Goal: Information Seeking & Learning: Learn about a topic

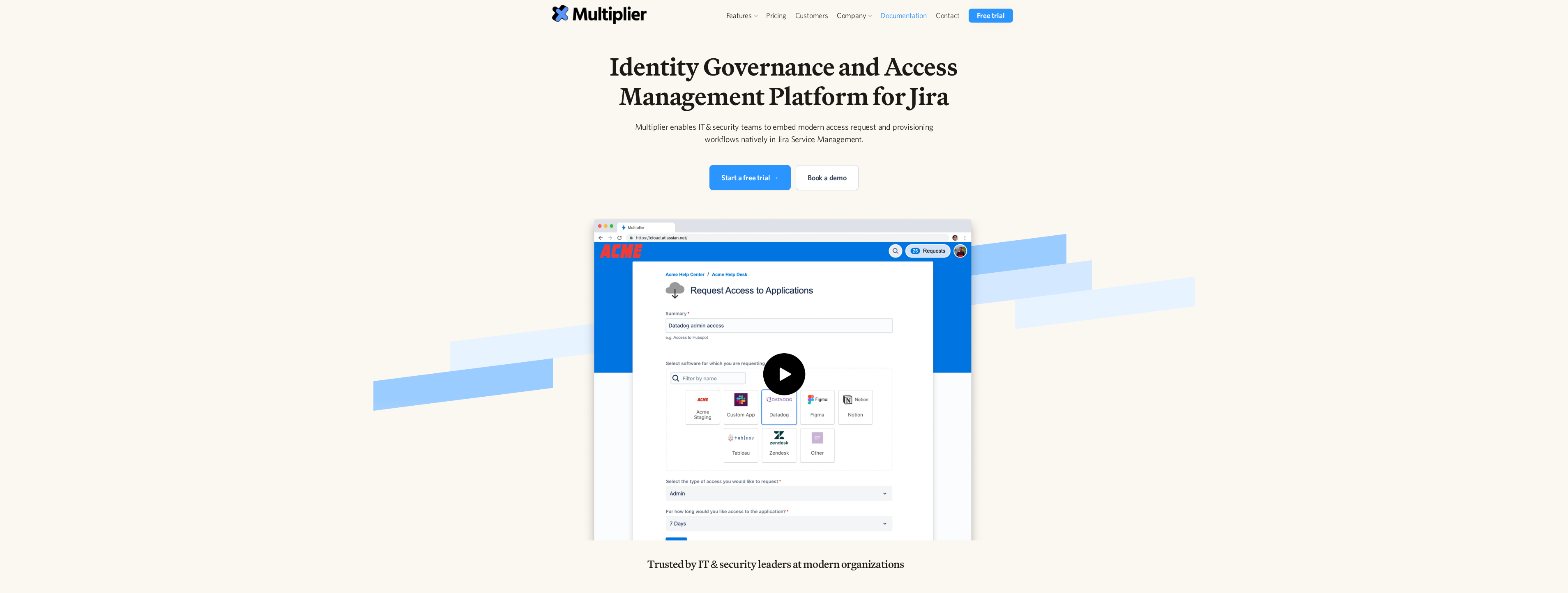
click at [893, 14] on link "Documentation" at bounding box center [903, 15] width 55 height 14
click at [862, 46] on link "Security" at bounding box center [857, 50] width 38 height 15
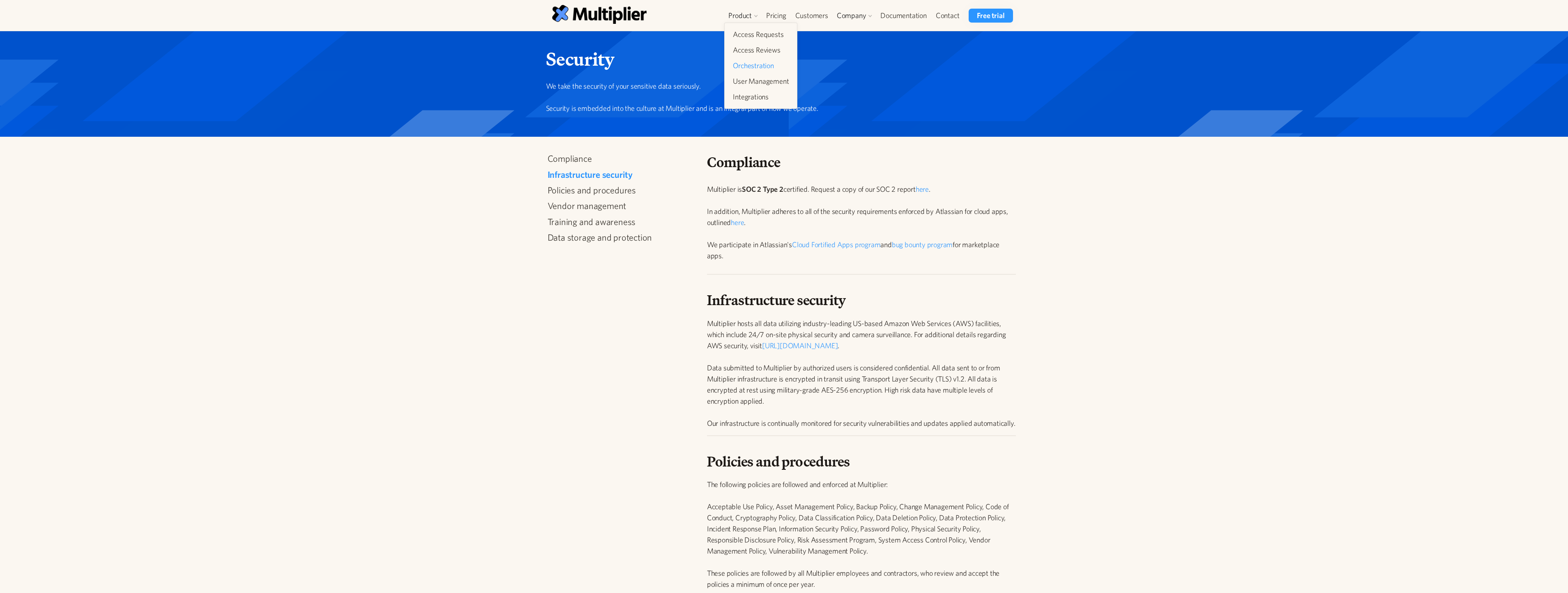
click at [754, 67] on link "Orchestration" at bounding box center [761, 66] width 63 height 15
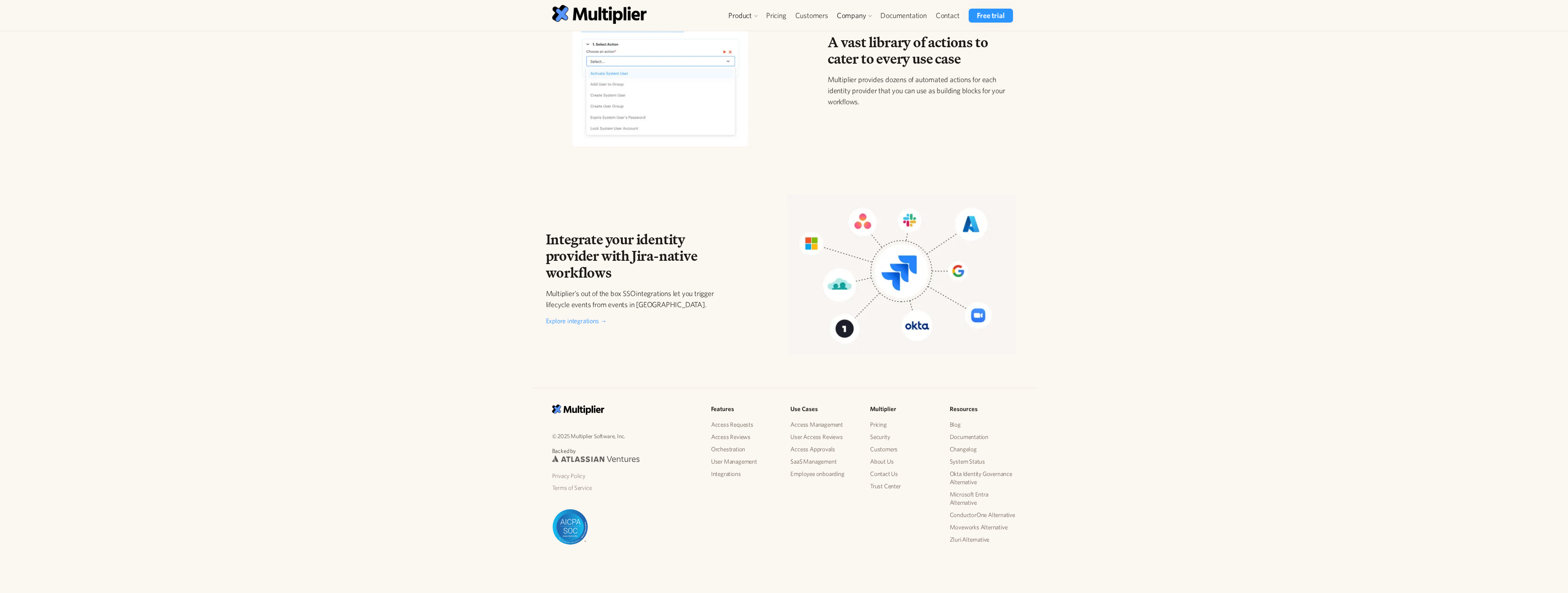
scroll to position [1126, 0]
click at [736, 460] on link "User Management" at bounding box center [744, 459] width 66 height 12
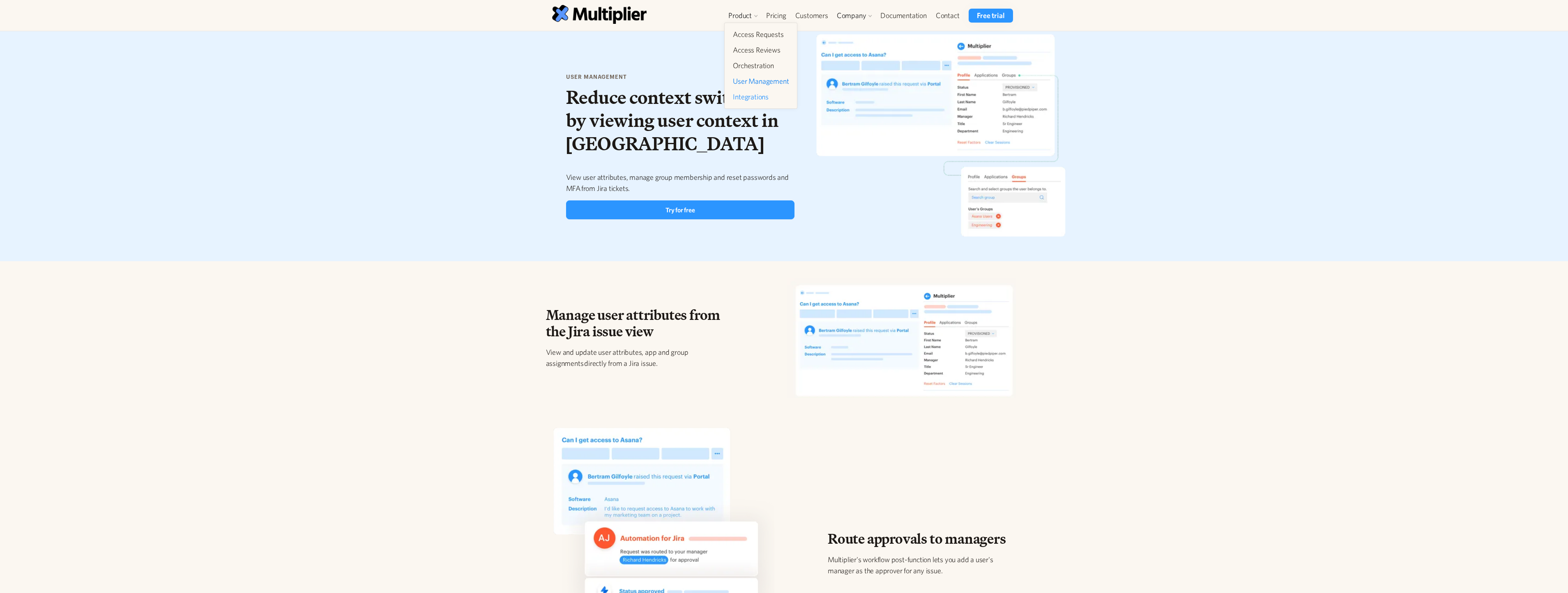
click at [743, 98] on link "Integrations" at bounding box center [761, 97] width 63 height 15
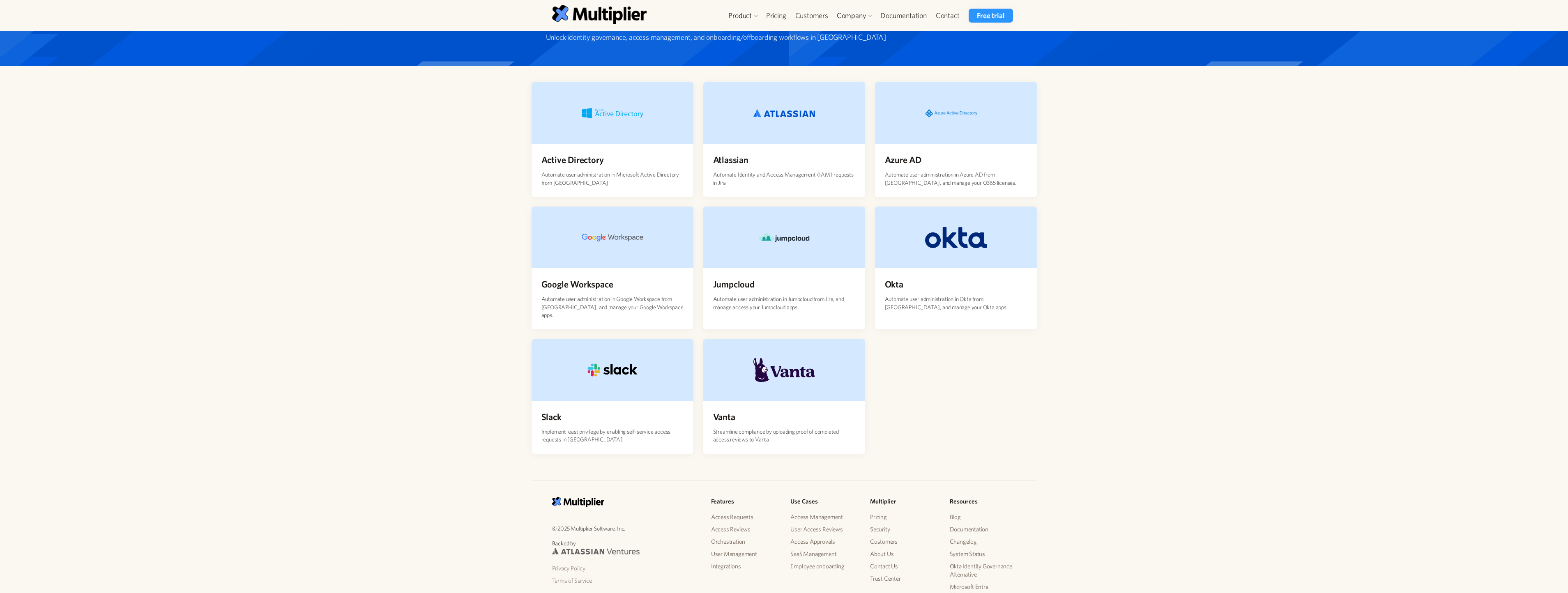
scroll to position [69, 0]
